Goal: Register for event/course

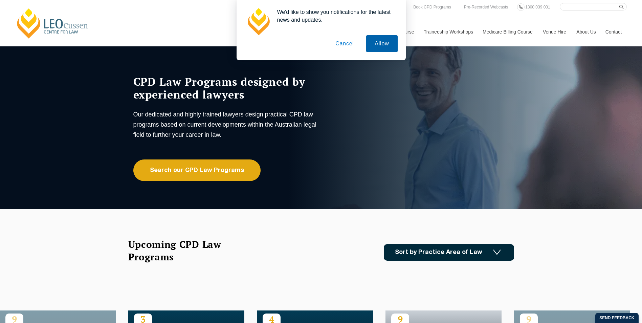
click at [375, 43] on button "Allow" at bounding box center [381, 43] width 31 height 17
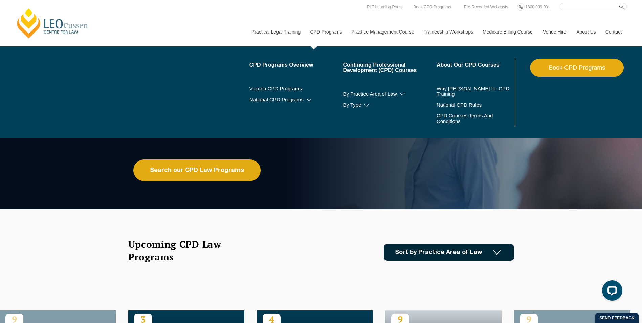
click at [329, 31] on link "CPD Programs" at bounding box center [325, 31] width 41 height 29
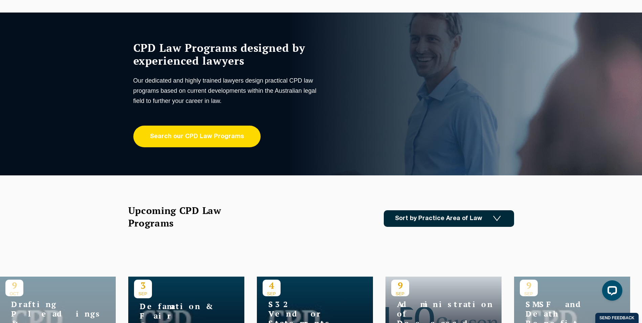
click at [220, 138] on link "Search our CPD Law Programs" at bounding box center [196, 136] width 127 height 22
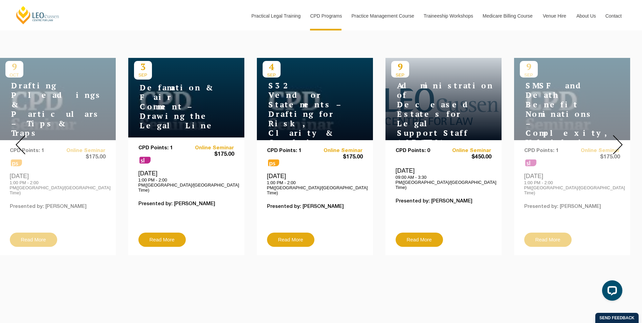
scroll to position [237, 0]
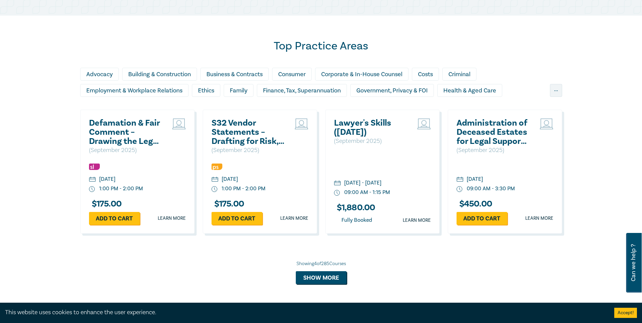
scroll to position [440, 0]
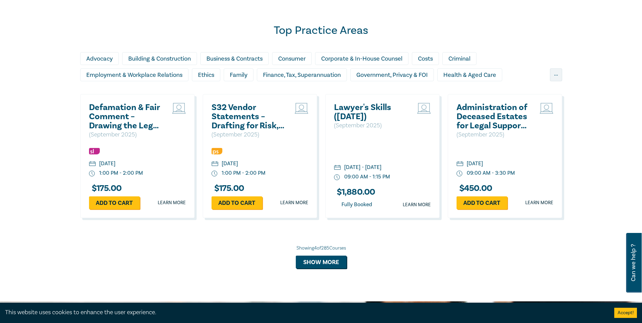
click at [115, 166] on div "[DATE]" at bounding box center [107, 164] width 16 height 8
click at [113, 114] on h2 "Defamation & Fair Comment – Drawing the Legal Line" at bounding box center [125, 116] width 73 height 27
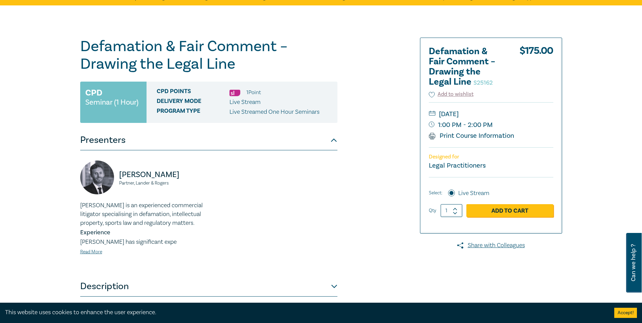
scroll to position [101, 0]
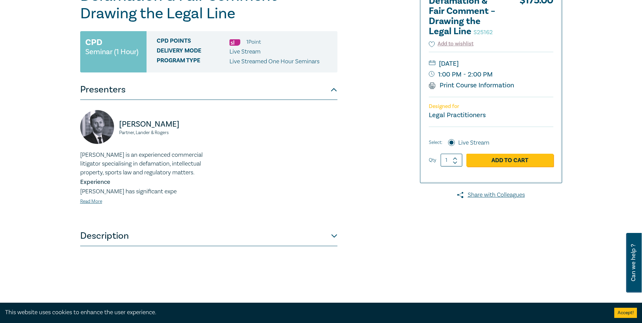
click at [329, 236] on button "Description" at bounding box center [208, 236] width 257 height 20
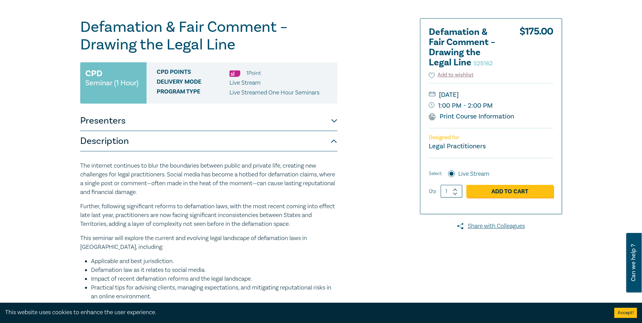
scroll to position [68, 0]
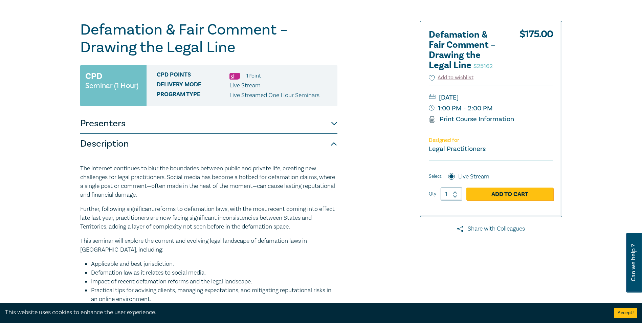
click at [451, 176] on input "Live Stream" at bounding box center [451, 176] width 7 height 7
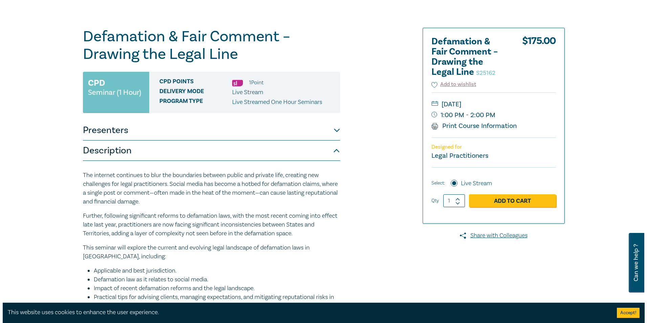
scroll to position [34, 0]
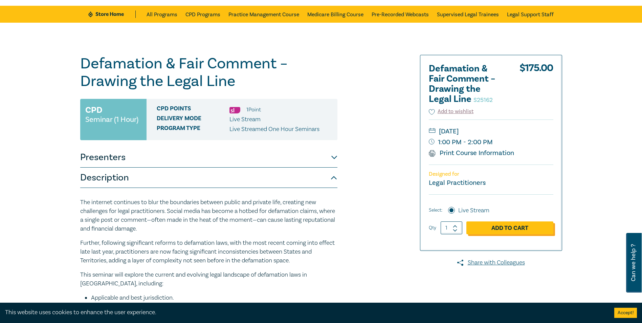
click at [519, 227] on link "Add to Cart" at bounding box center [509, 227] width 87 height 13
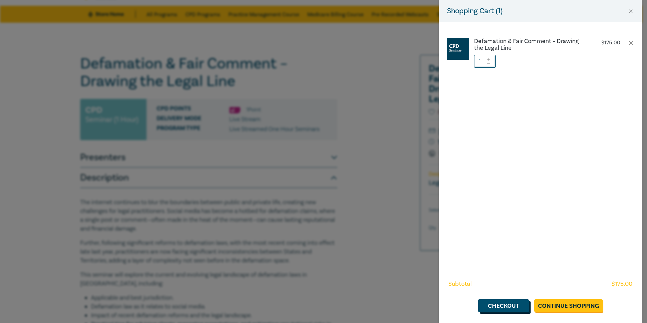
drag, startPoint x: 520, startPoint y: 306, endPoint x: 510, endPoint y: 307, distance: 9.2
click at [520, 306] on link "Checkout" at bounding box center [503, 305] width 51 height 13
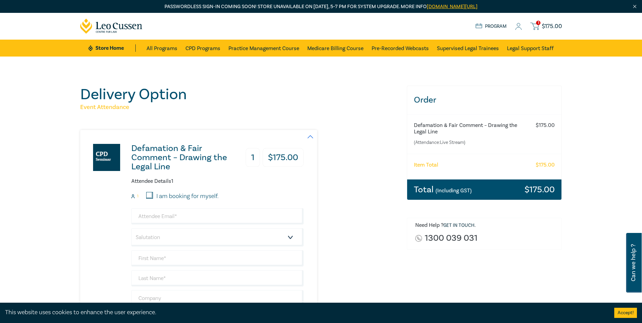
click at [546, 27] on span "$ 175.00" at bounding box center [552, 26] width 20 height 7
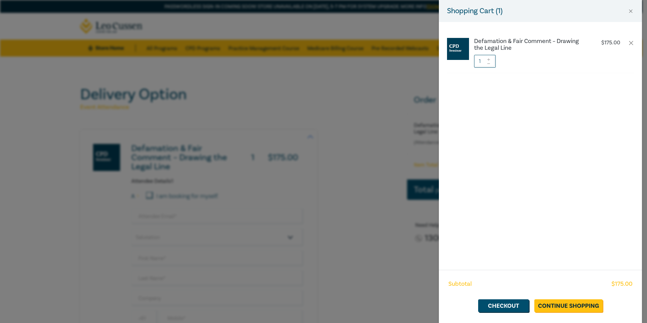
click at [423, 220] on div "Shopping Cart ( 1 ) Defamation & Fair Comment – Drawing the Legal Line $ 175.00…" at bounding box center [323, 161] width 647 height 323
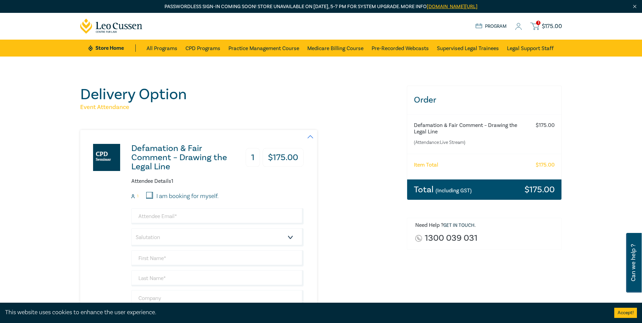
click at [536, 27] on icon at bounding box center [534, 26] width 8 height 8
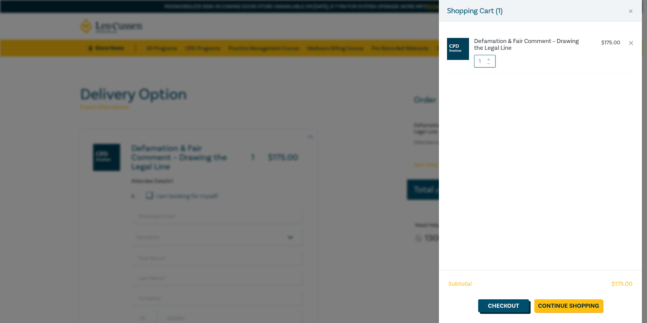
click at [488, 308] on link "Checkout" at bounding box center [503, 305] width 51 height 13
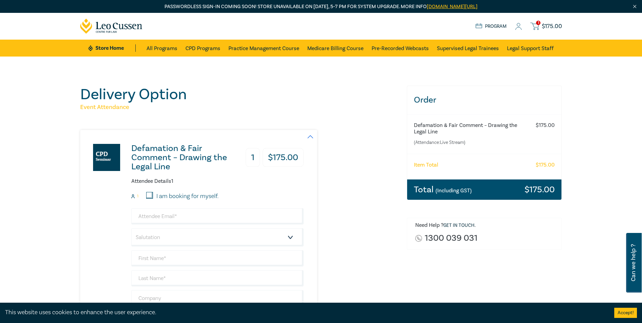
click at [522, 29] on icon at bounding box center [518, 26] width 7 height 7
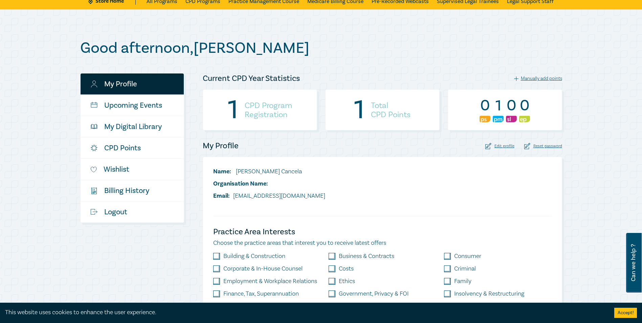
scroll to position [34, 0]
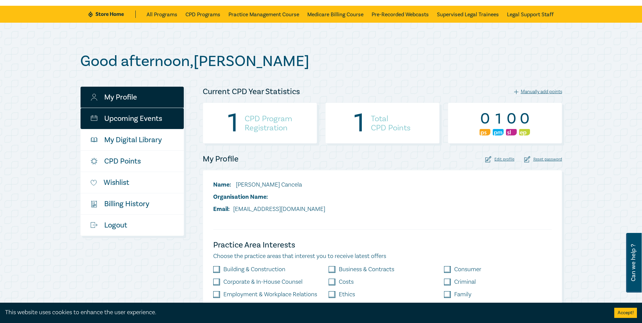
click at [136, 112] on link "Upcoming Events" at bounding box center [131, 118] width 103 height 21
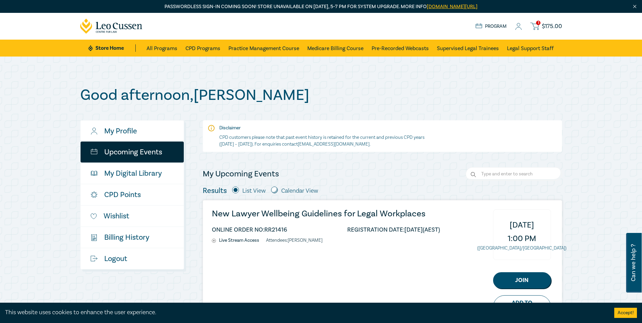
click at [540, 24] on link "1 $ 175.00" at bounding box center [545, 26] width 31 height 8
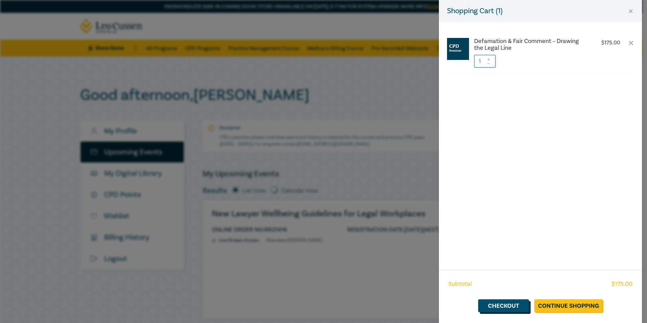
click at [511, 305] on link "Checkout" at bounding box center [503, 305] width 51 height 13
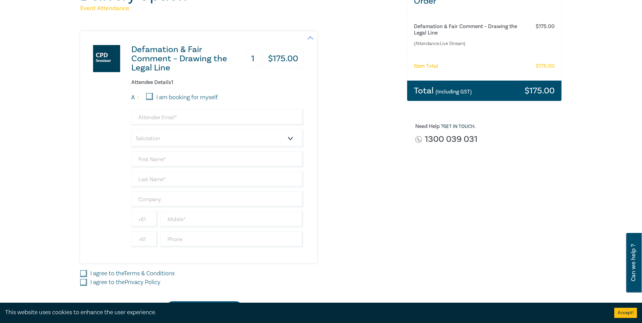
scroll to position [101, 0]
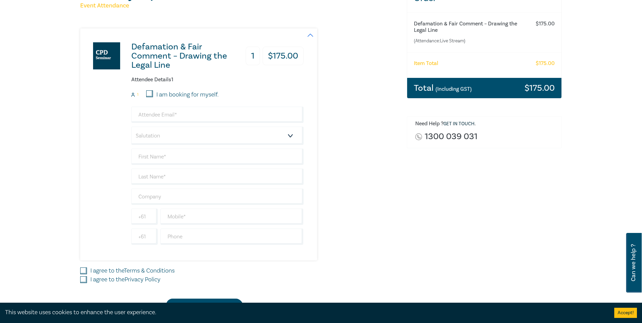
click at [151, 93] on input "I am booking for myself." at bounding box center [149, 93] width 7 height 7
checkbox input "true"
type input "tatianacancela@icloud.com"
type input "Tatiana"
type input "Cancela"
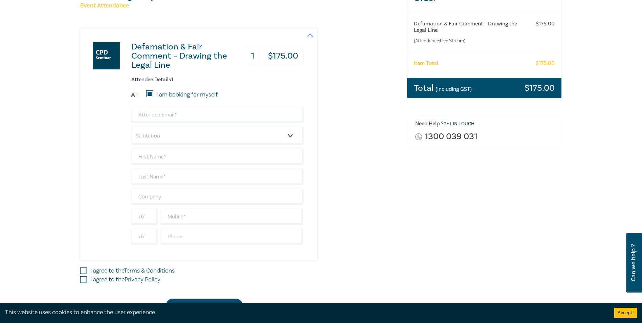
type input "452270722"
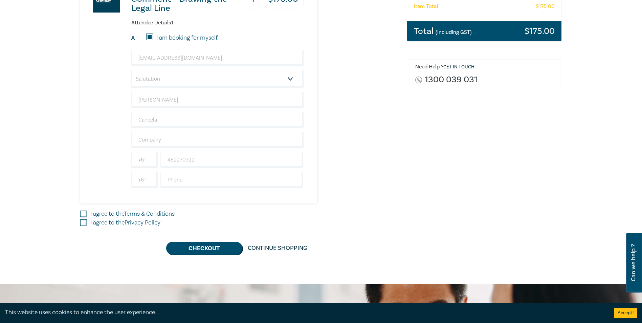
scroll to position [169, 0]
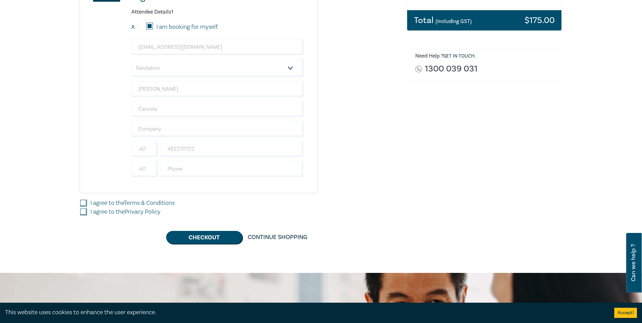
click at [85, 203] on input "I agree to the Terms & Conditions" at bounding box center [83, 203] width 7 height 7
checkbox input "true"
click at [83, 214] on input "I agree to the Privacy Policy" at bounding box center [83, 211] width 7 height 7
checkbox input "true"
click at [223, 240] on button "Checkout" at bounding box center [204, 237] width 76 height 13
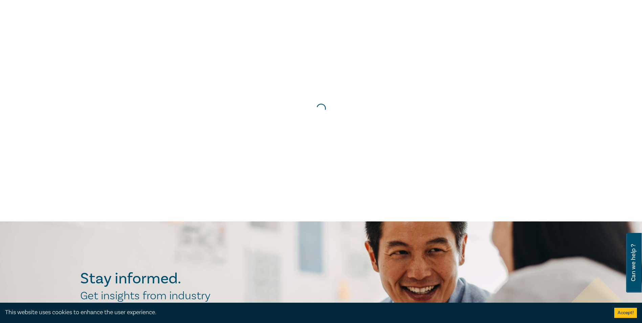
scroll to position [0, 0]
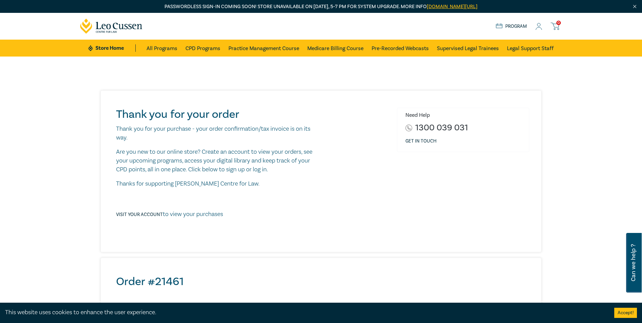
click at [541, 24] on icon at bounding box center [538, 26] width 7 height 7
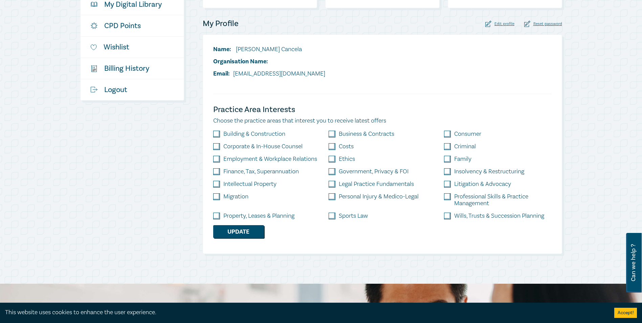
scroll to position [34, 0]
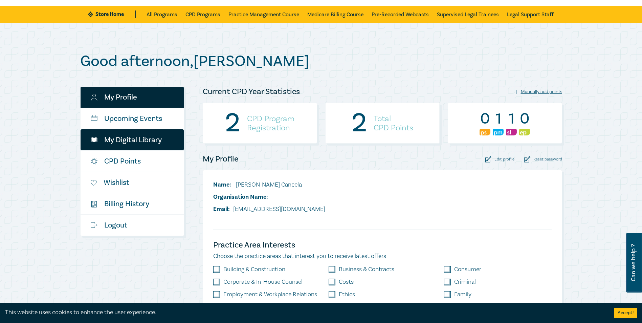
click at [128, 137] on link "My Digital Library" at bounding box center [131, 139] width 103 height 21
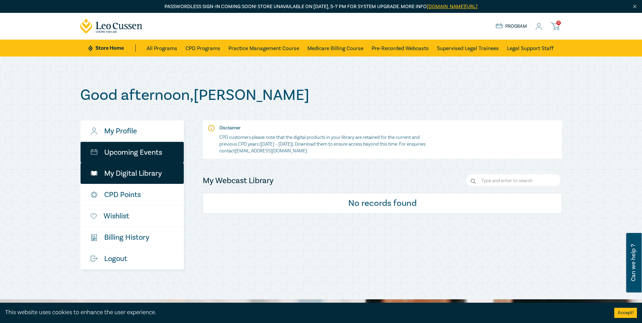
click at [136, 156] on link "Upcoming Events" at bounding box center [131, 152] width 103 height 21
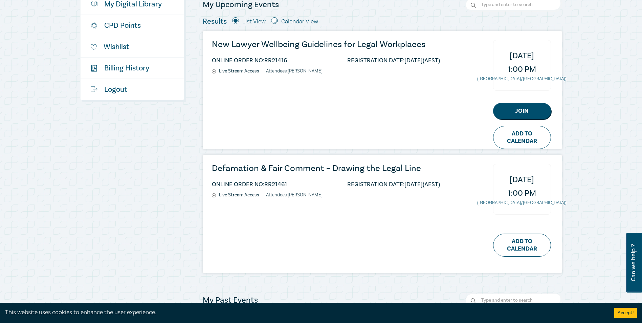
scroll to position [135, 0]
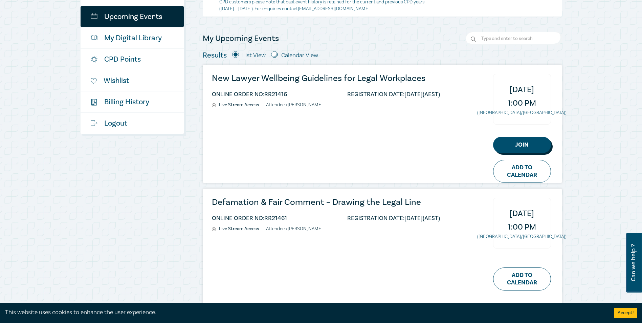
click at [512, 147] on link "Join" at bounding box center [522, 145] width 58 height 16
